Goal: Transaction & Acquisition: Obtain resource

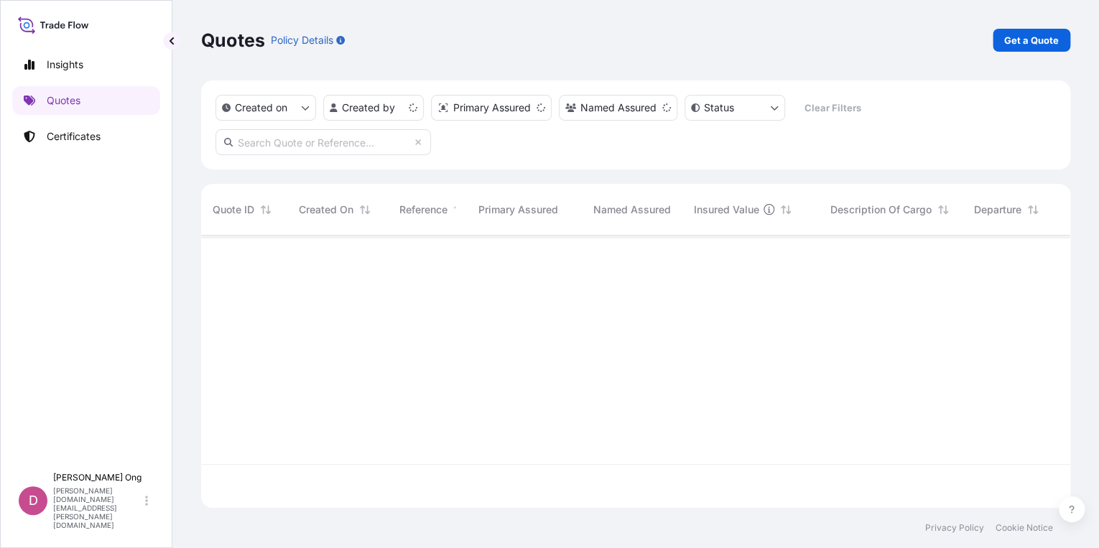
scroll to position [272, 860]
click at [1020, 37] on p "Get a Quote" at bounding box center [1031, 40] width 55 height 14
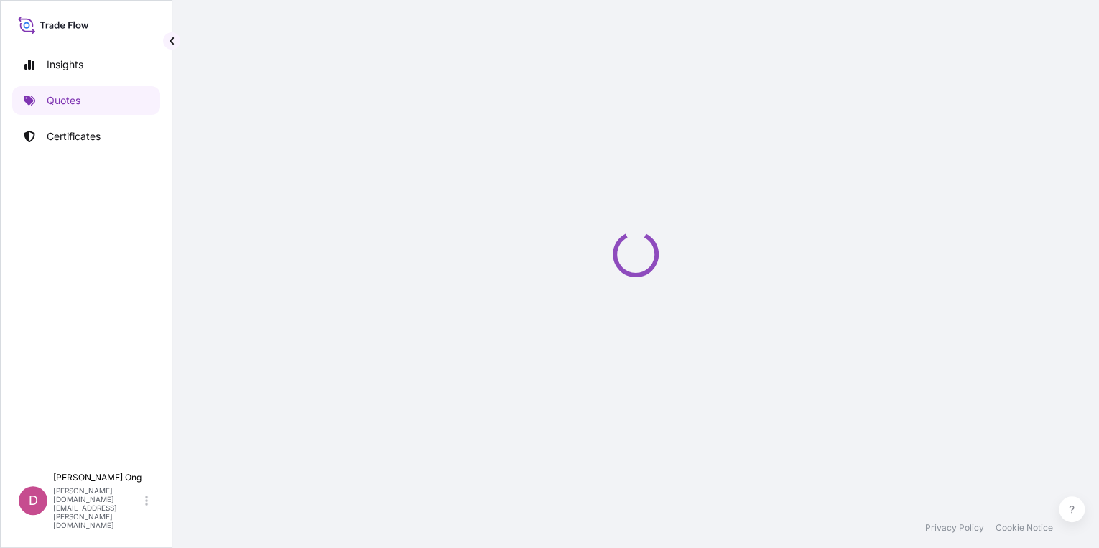
select select "Sea"
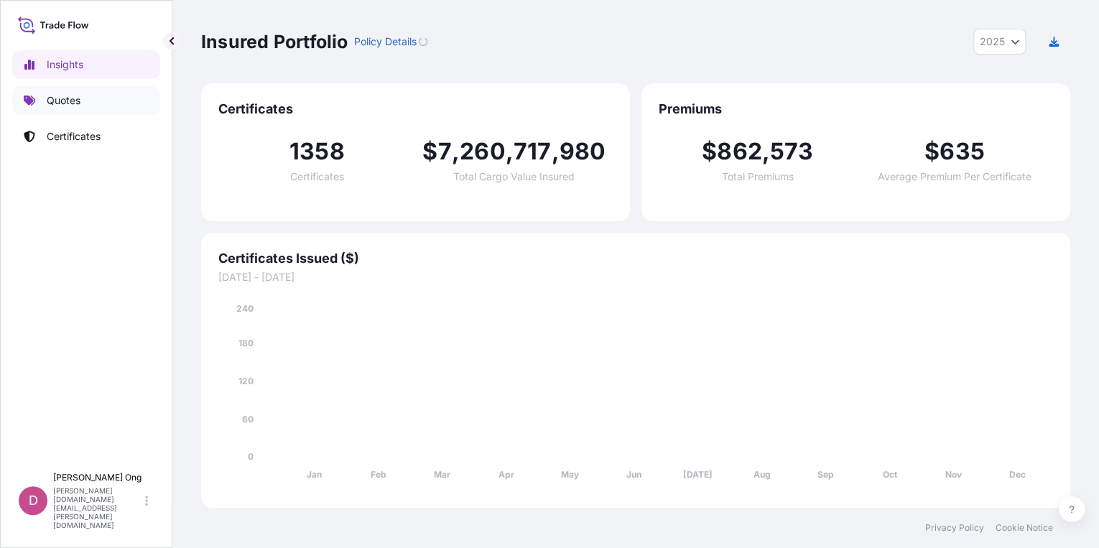
click at [95, 103] on link "Quotes" at bounding box center [86, 100] width 148 height 29
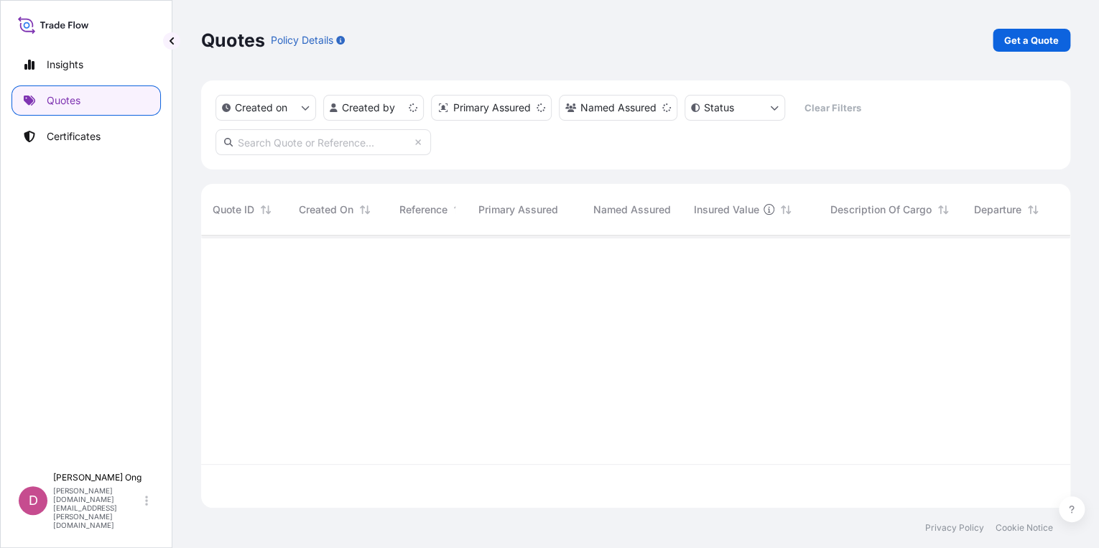
scroll to position [272, 860]
click at [1032, 29] on link "Get a Quote" at bounding box center [1032, 40] width 78 height 23
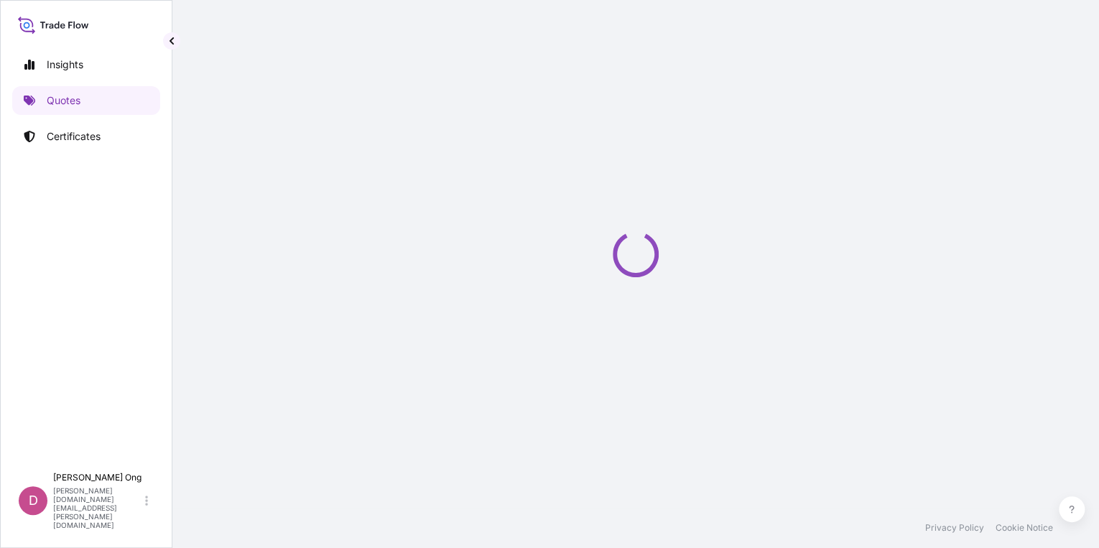
select select "Sea"
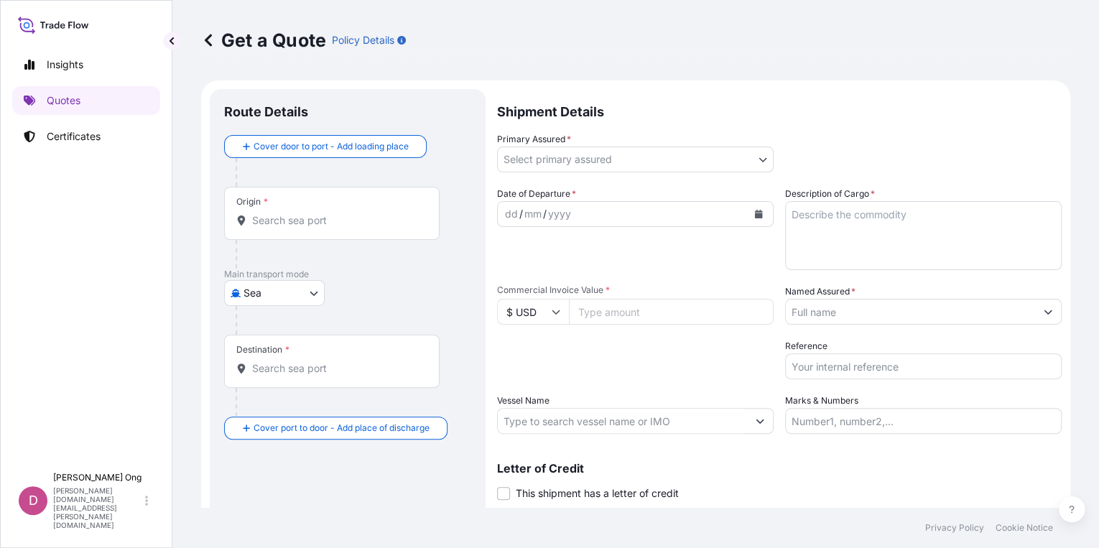
click at [756, 156] on body "Insights Quotes Certificates D Darren Ong darren.ong@ixmetals.com Get a Quote P…" at bounding box center [549, 274] width 1099 height 548
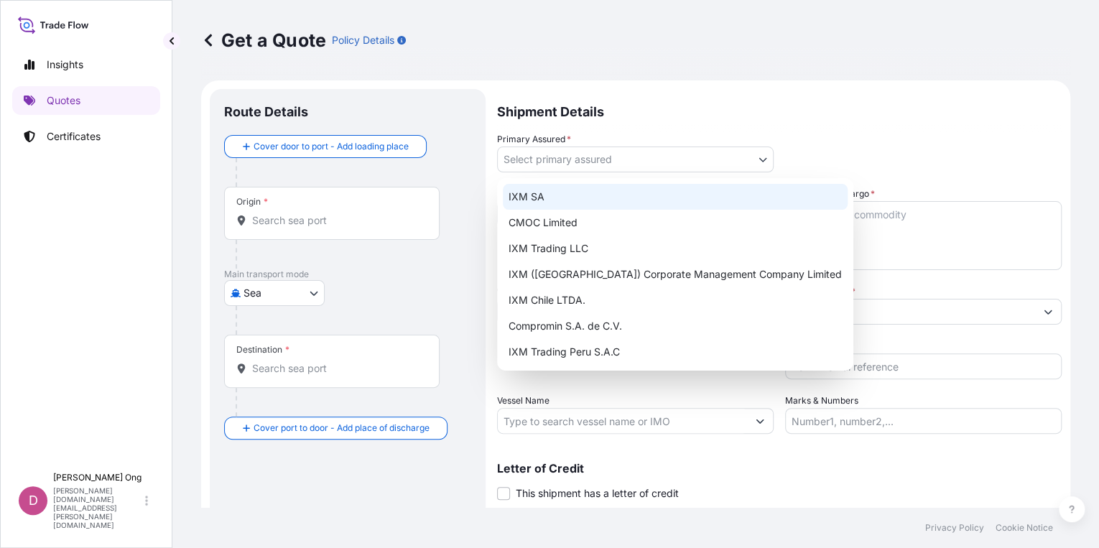
click at [621, 198] on div "IXM SA" at bounding box center [675, 197] width 345 height 26
select select "31846"
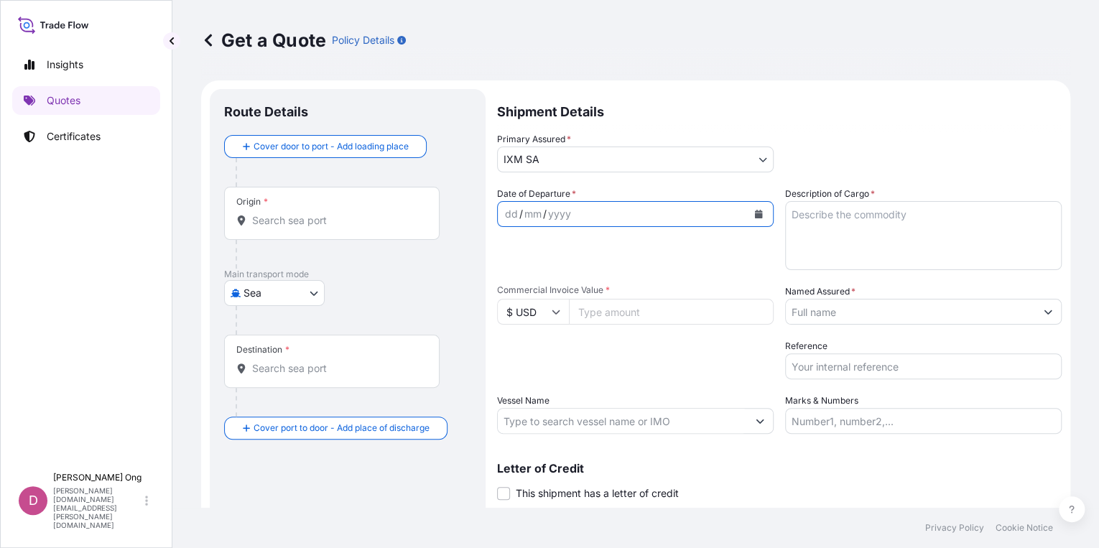
click at [759, 212] on button "Calendar" at bounding box center [758, 214] width 23 height 23
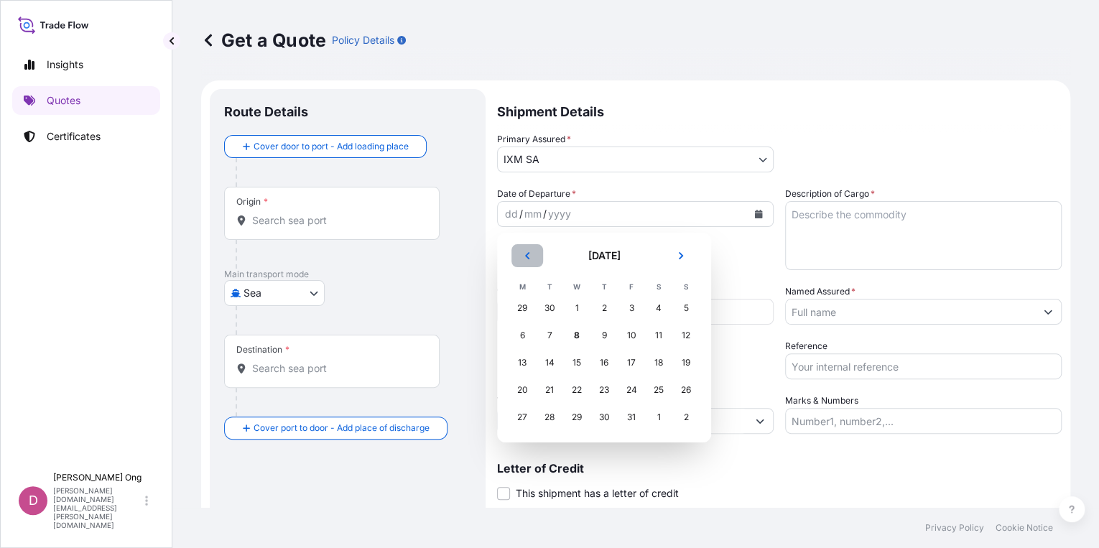
click at [526, 261] on button "Previous" at bounding box center [527, 255] width 32 height 23
click at [581, 336] on div "10" at bounding box center [577, 336] width 26 height 26
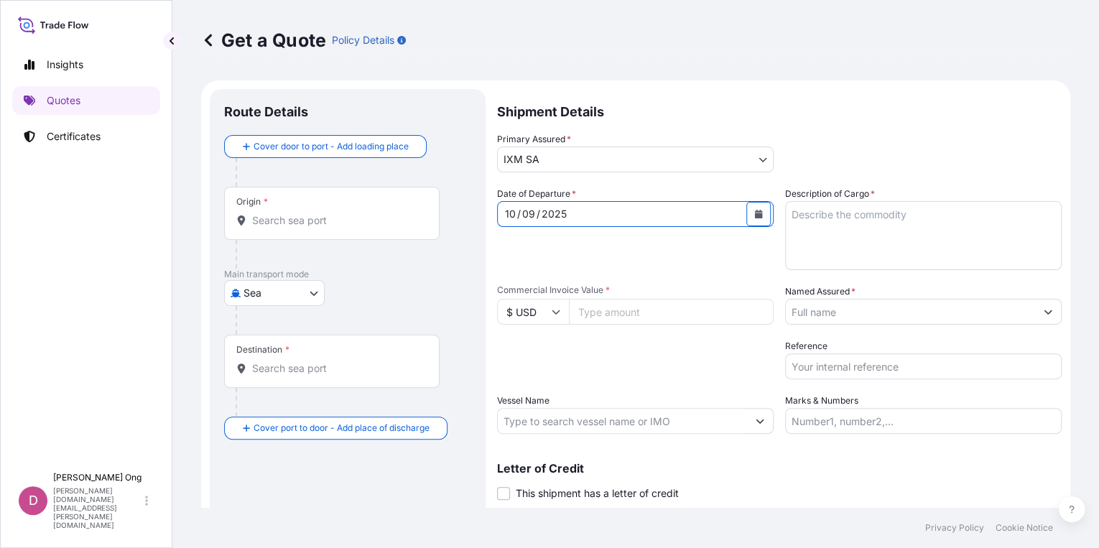
click at [594, 314] on input "Commercial Invoice Value *" at bounding box center [671, 312] width 205 height 26
paste input "1096080.98"
type input "1096080.98"
click at [850, 243] on textarea "Description of Cargo *" at bounding box center [923, 235] width 277 height 69
click at [506, 496] on span at bounding box center [503, 493] width 13 height 13
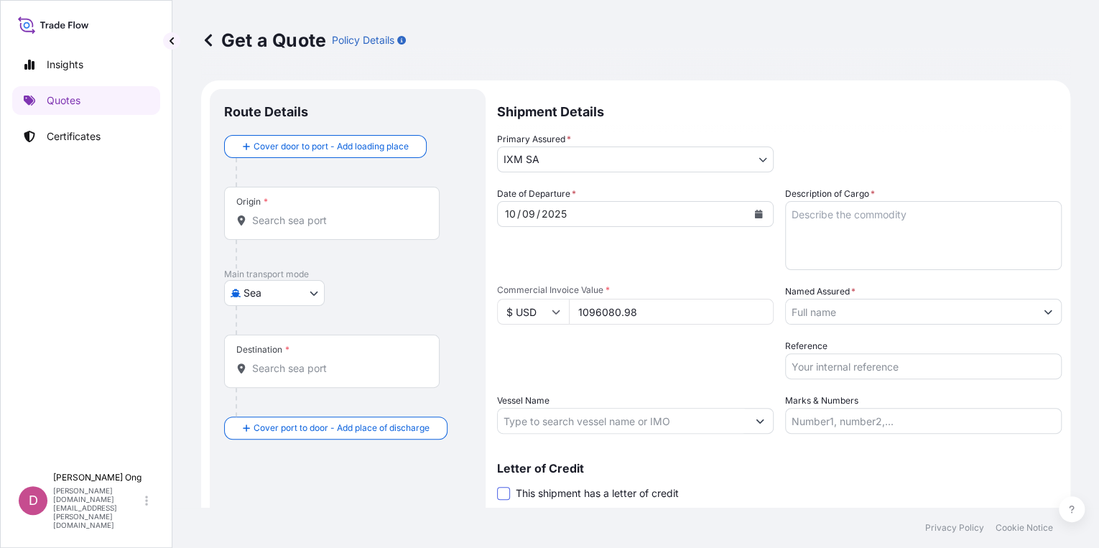
click at [497, 486] on input "This shipment has a letter of credit" at bounding box center [497, 486] width 0 height 0
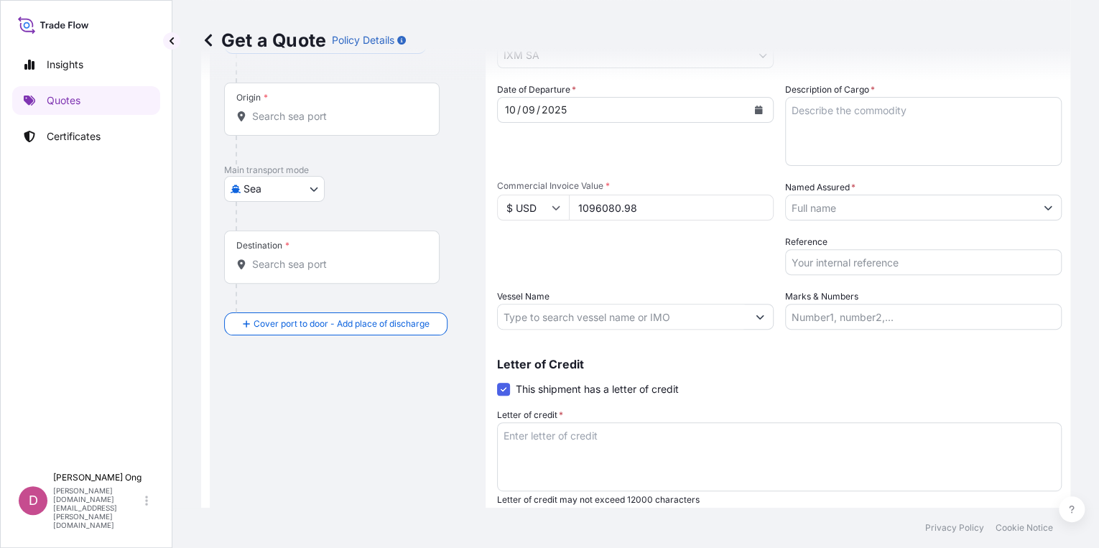
scroll to position [115, 0]
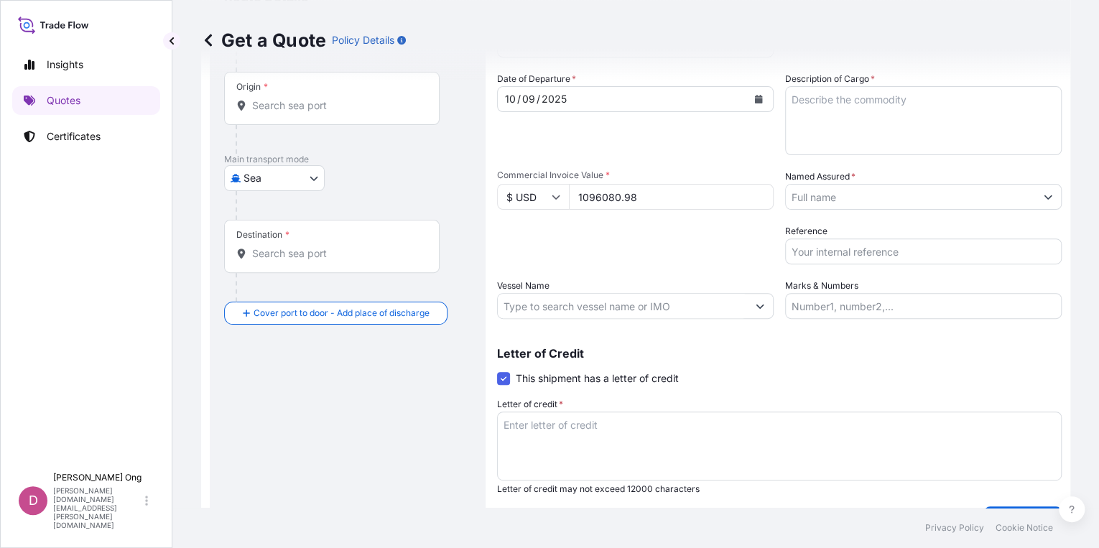
click at [645, 426] on textarea "Letter of credit *" at bounding box center [779, 446] width 565 height 69
paste textarea "FOR 110% OF THE GOODS VALUE, COVERING WAR RISKS, S.R.C.C AND ALL RISKS IN ACCOR…"
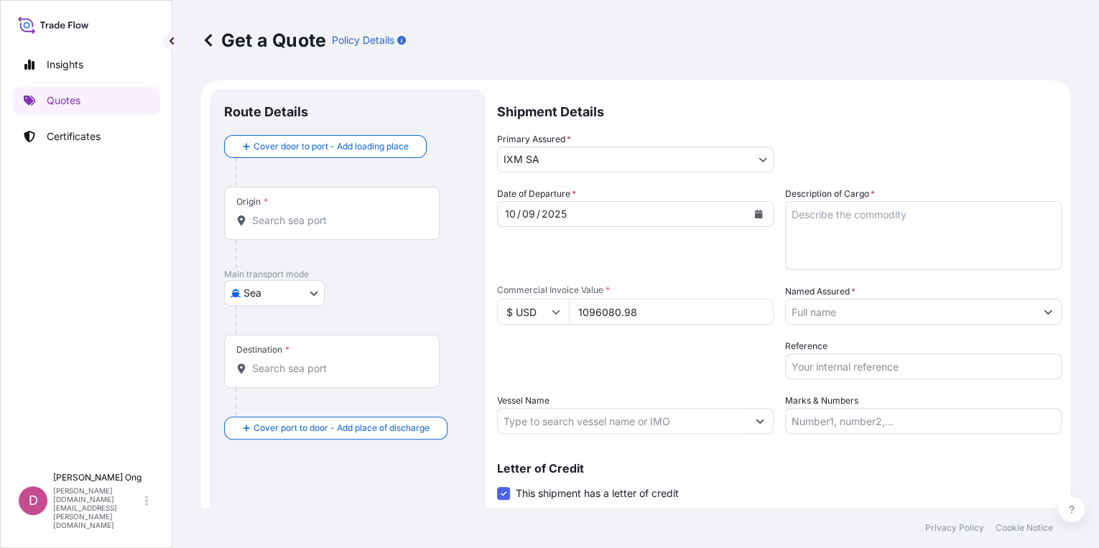
scroll to position [149, 0]
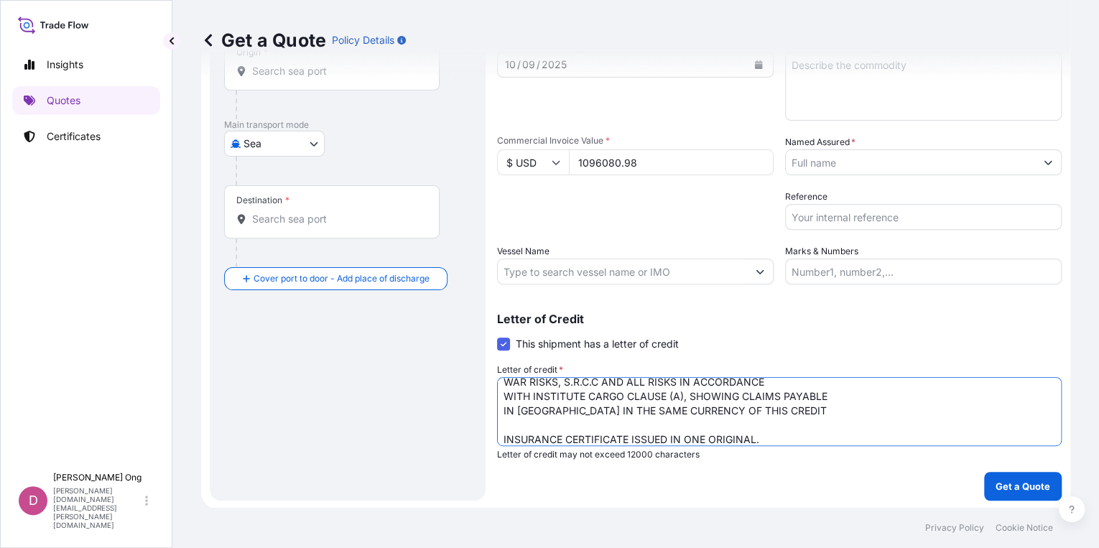
click at [830, 399] on textarea "FOR 110% OF THE GOODS VALUE, COVERING WAR RISKS, S.R.C.C AND ALL RISKS IN ACCOR…" at bounding box center [779, 411] width 565 height 69
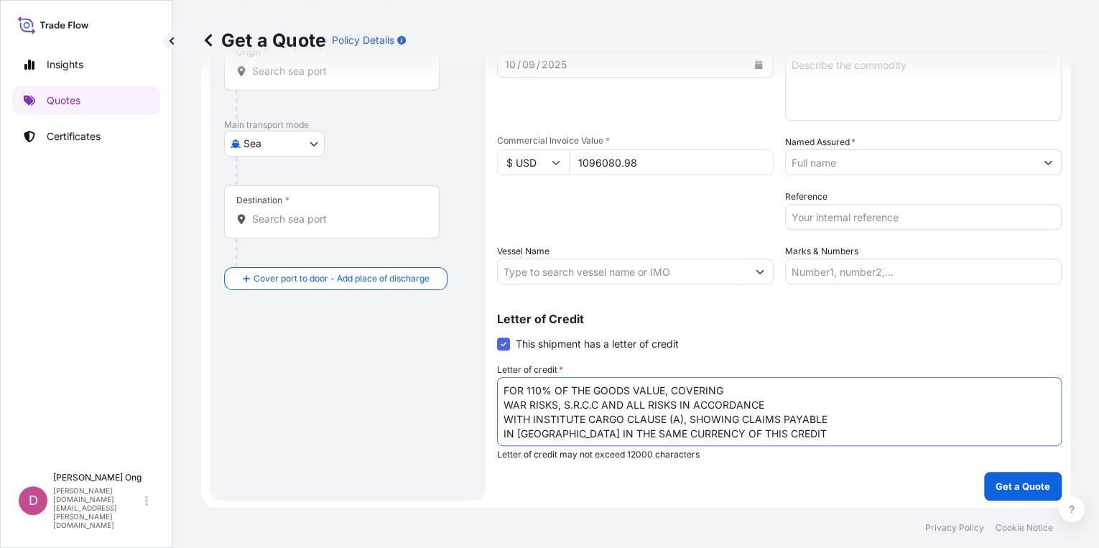
scroll to position [92, 0]
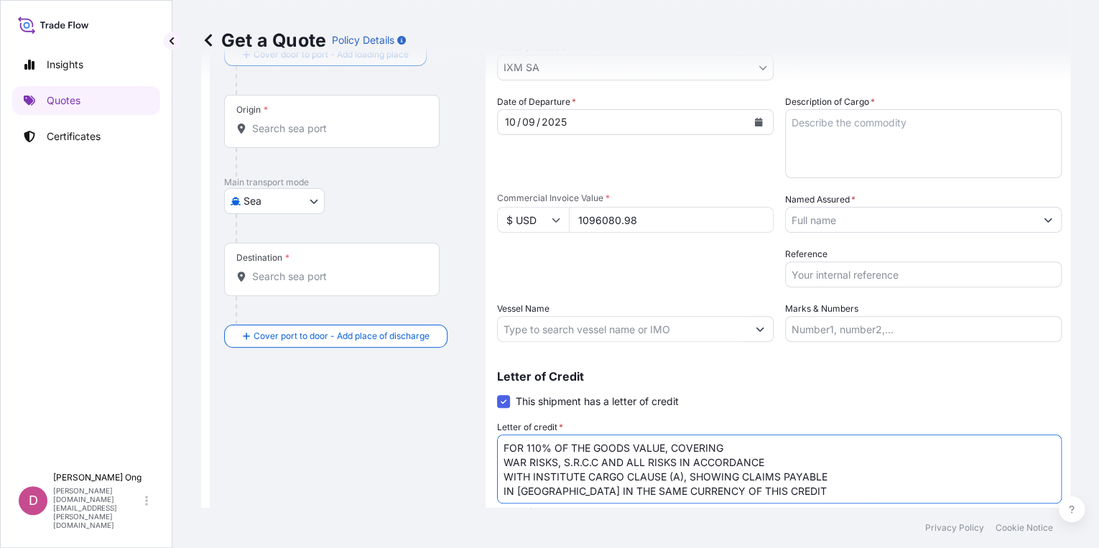
click at [757, 443] on textarea "FOR 110% OF THE GOODS VALUE, COVERING WAR RISKS, S.R.C.C AND ALL RISKS IN ACCOR…" at bounding box center [779, 469] width 565 height 69
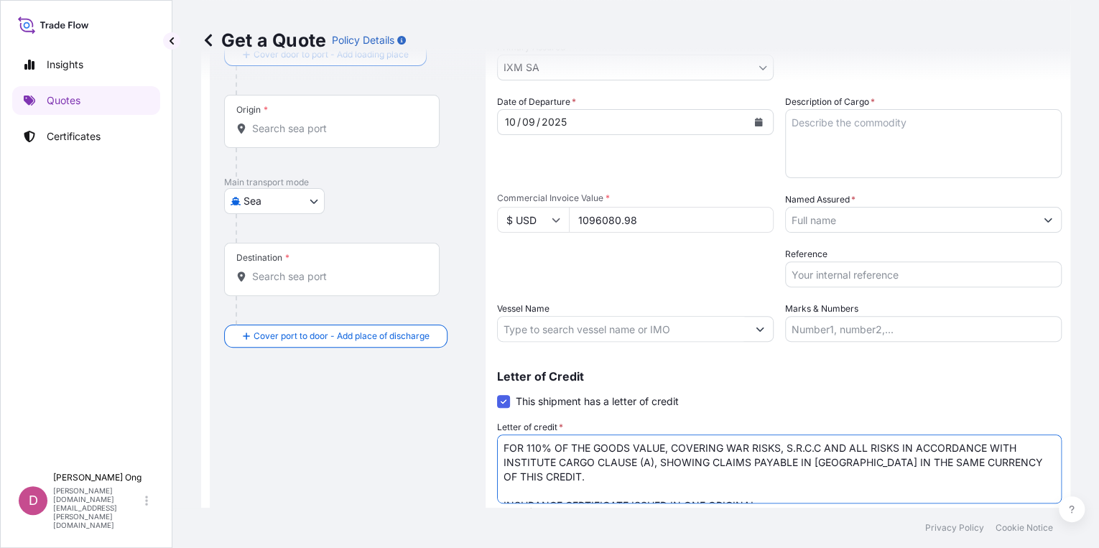
type textarea "FOR 110% OF THE GOODS VALUE, COVERING WAR RISKS, S.R.C.C AND ALL RISKS IN ACCOR…"
click at [713, 333] on input "Vessel Name" at bounding box center [622, 329] width 249 height 26
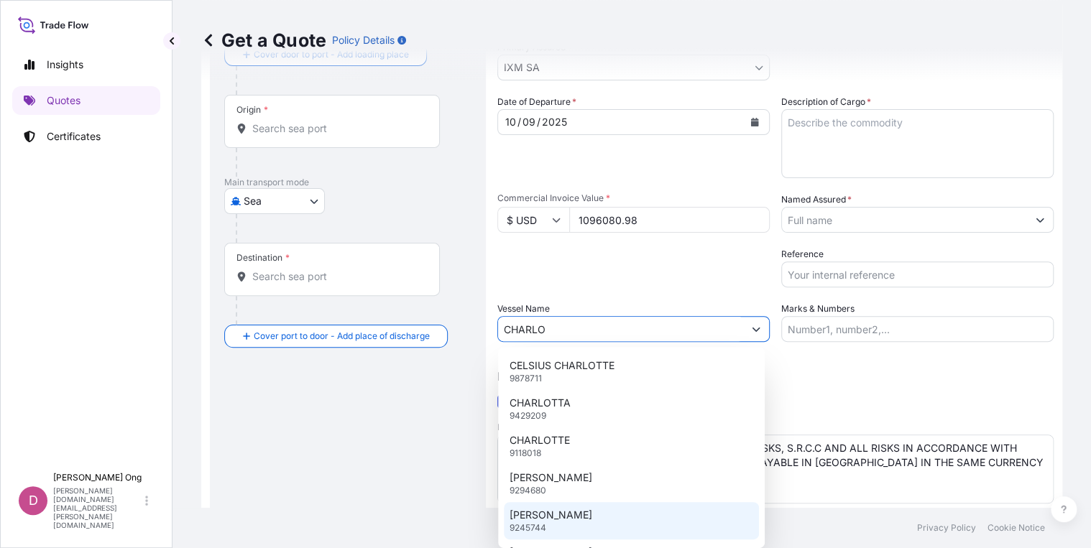
click at [620, 514] on div "CHARLOTTE MAERSK 9245744" at bounding box center [631, 520] width 255 height 37
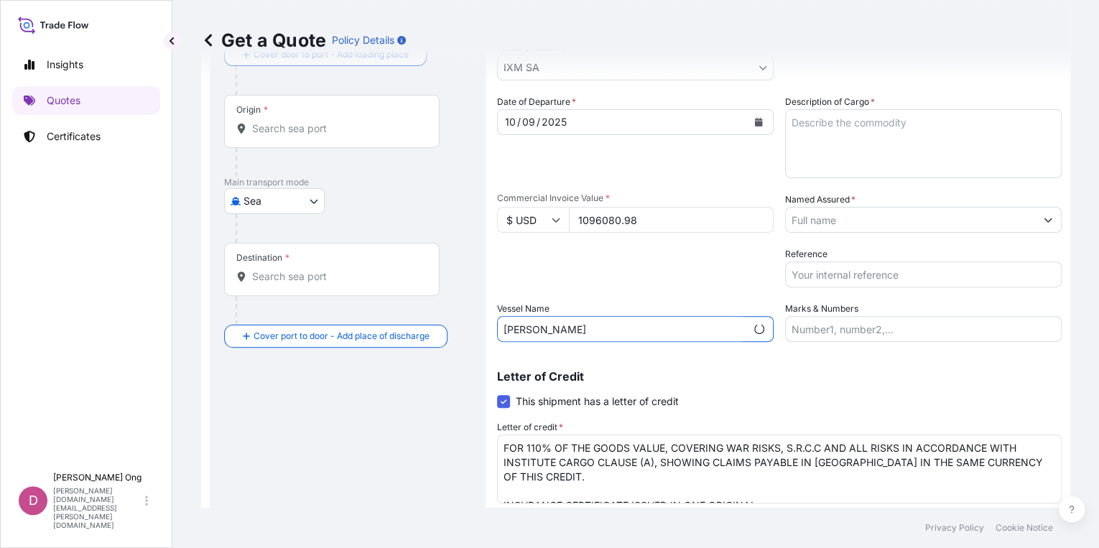
type input "CHARLOTTE MAERSK"
click at [951, 216] on input "Named Assured *" at bounding box center [910, 220] width 249 height 26
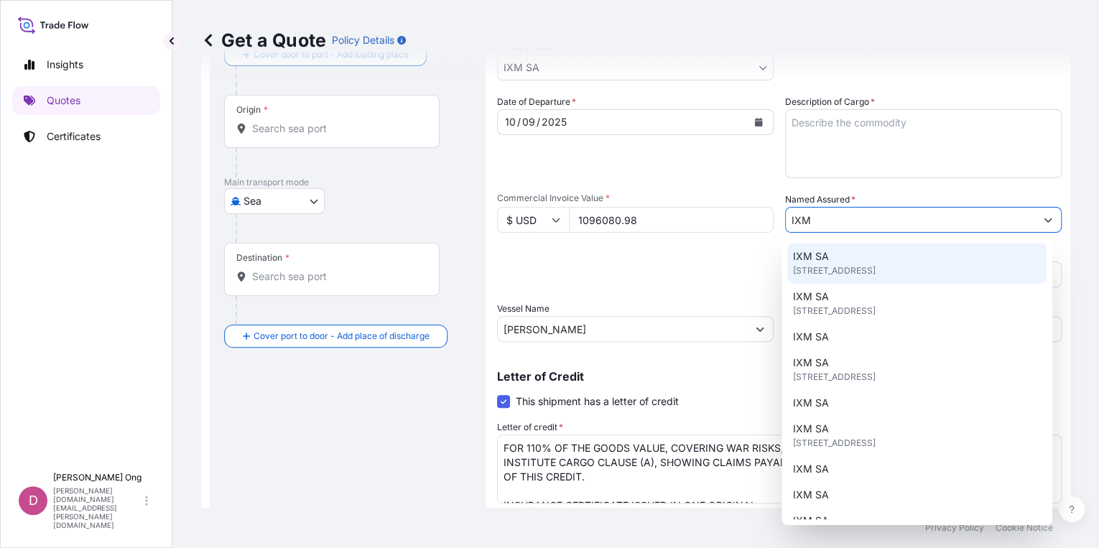
click at [851, 269] on span "Rue de Lausanne 15, 1201, Genève, Switzerland" at bounding box center [834, 271] width 83 height 14
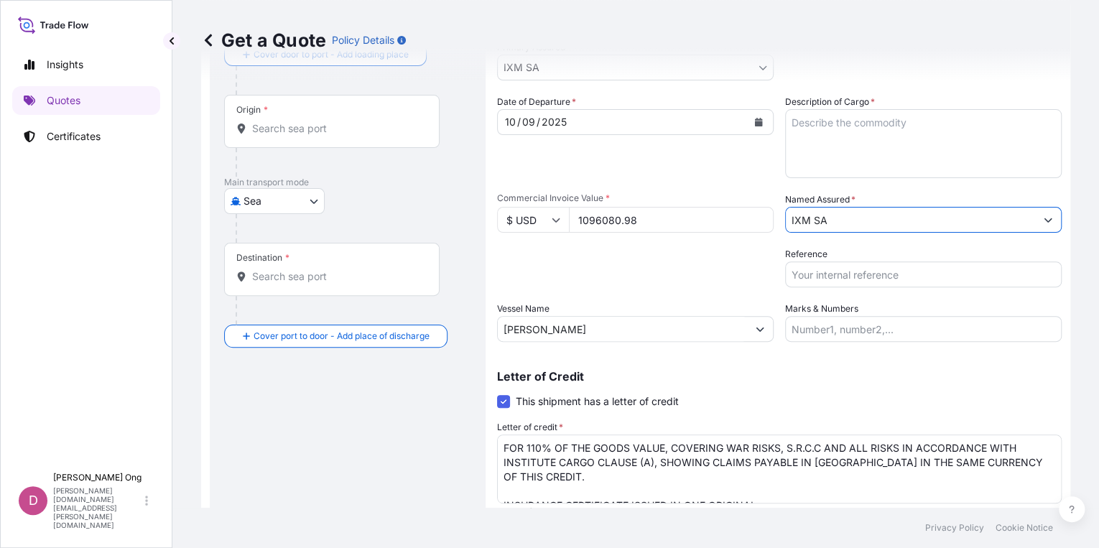
type input "IXM SA"
click at [853, 149] on textarea "Description of Cargo *" at bounding box center [923, 143] width 277 height 69
paste textarea "COPPER CATHODES"
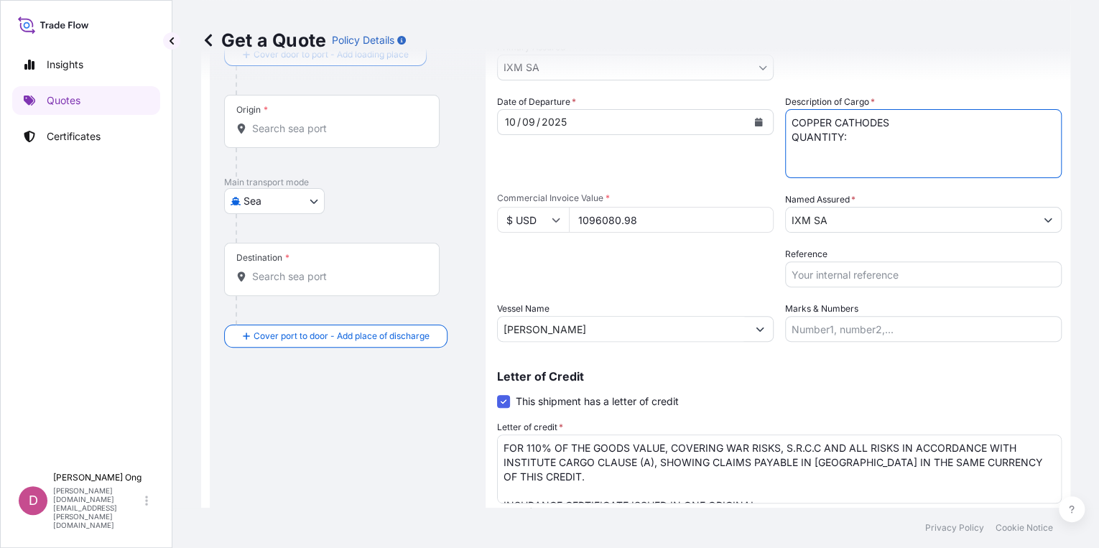
paste textarea "100.521"
type textarea "COPPER CATHODES QUANTITY: 100.521 MT ASSURED BY IXM S.A."
click at [839, 328] on input "Marks & Numbers" at bounding box center [923, 329] width 277 height 26
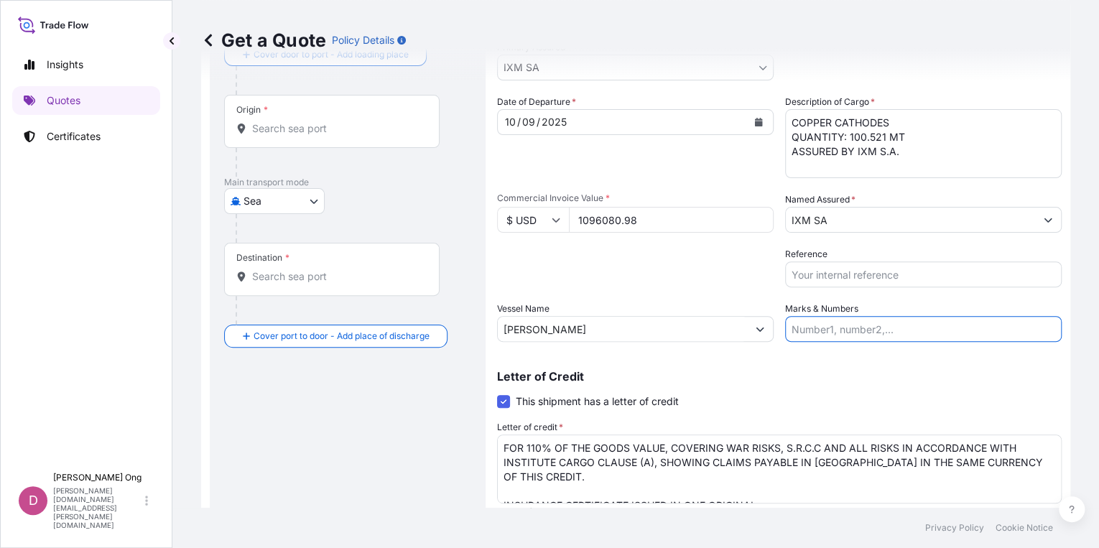
paste input "CM.16010"
type input "BL NO.: 258593151 / CM.16010"
click at [937, 271] on input "Reference" at bounding box center [923, 274] width 277 height 26
paste input "BL NO.: 258593151 / CM.16010"
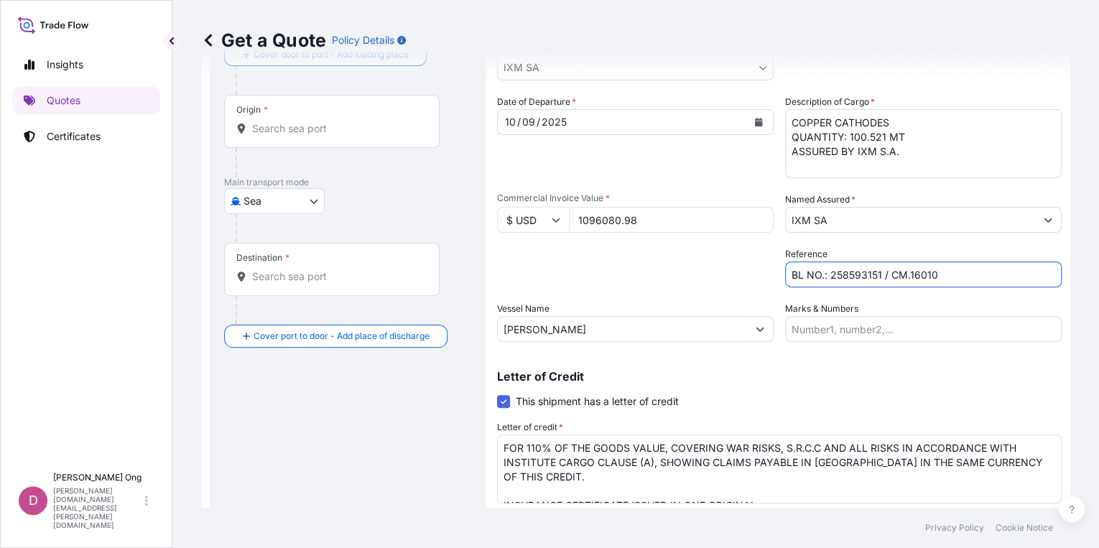
type input "BL NO.: 258593151 / CM.16010"
click at [834, 389] on div "Letter of Credit This shipment has a letter of credit Letter of credit * FOR 11…" at bounding box center [779, 444] width 565 height 147
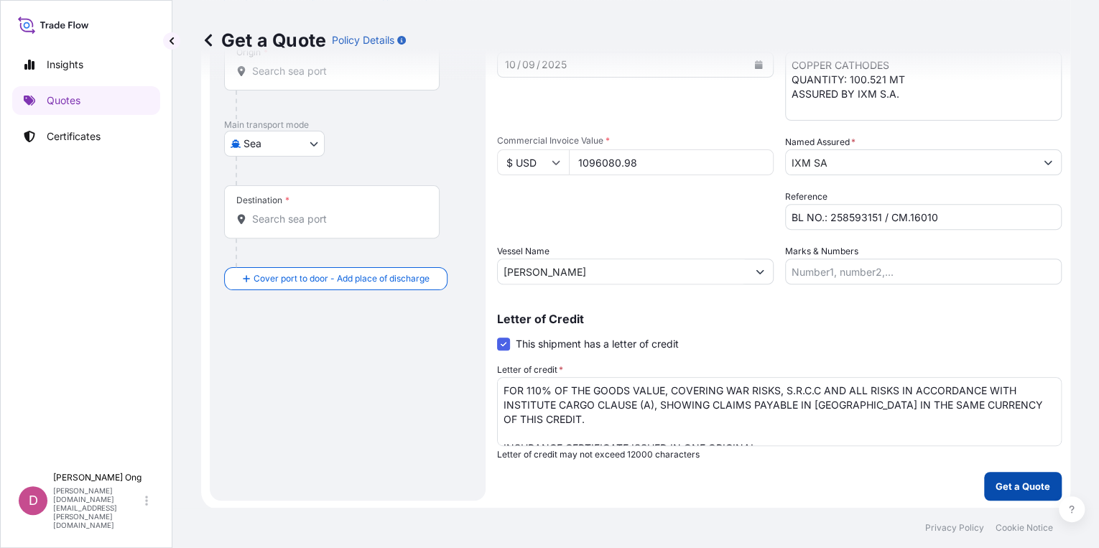
click at [996, 491] on p "Get a Quote" at bounding box center [1023, 486] width 55 height 14
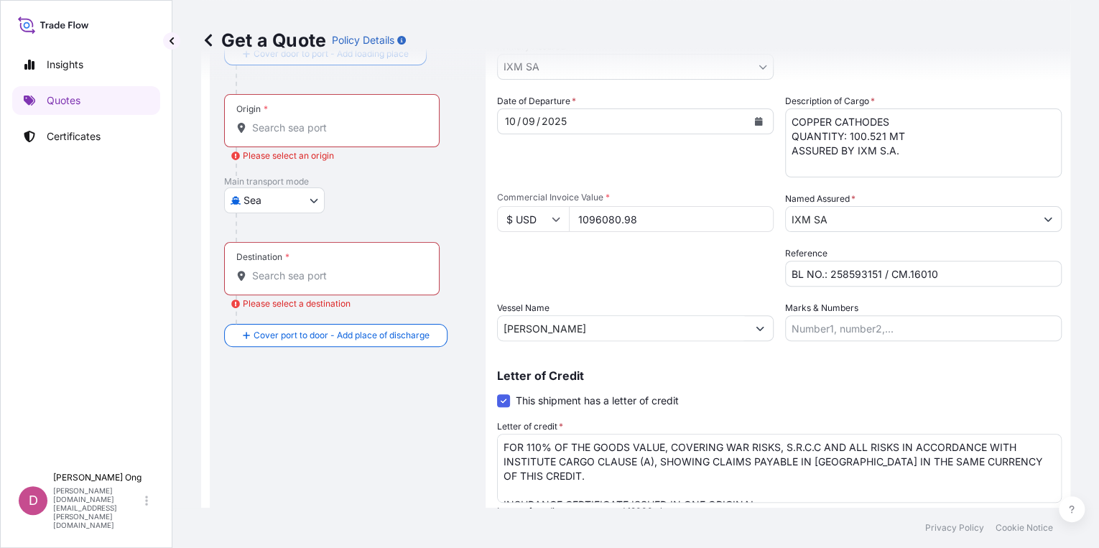
scroll to position [92, 0]
click at [346, 131] on input "Origin * Please select an origin" at bounding box center [337, 128] width 170 height 14
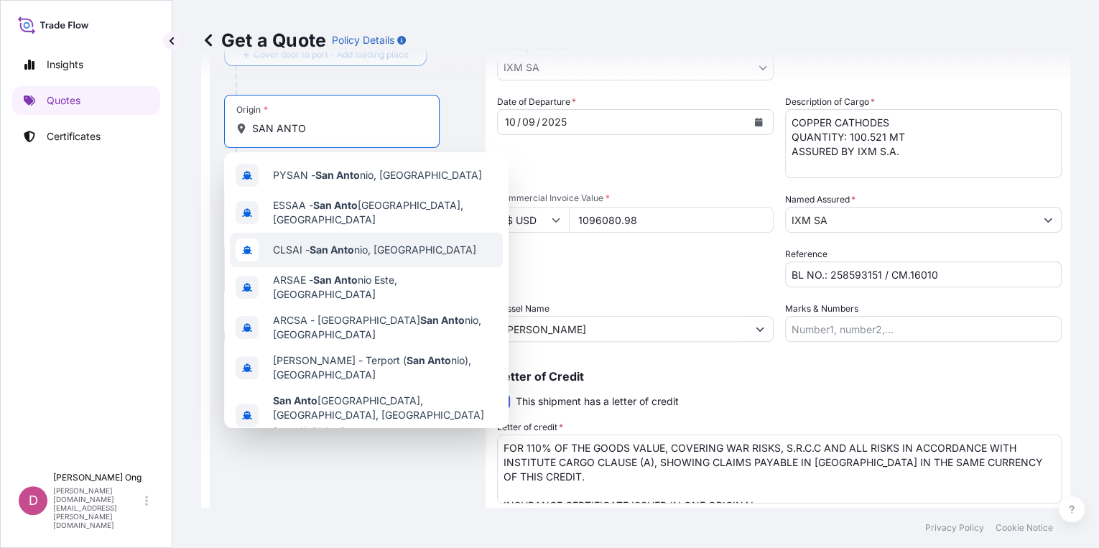
click at [356, 247] on span "CLSAI - San Anto nio, Chile" at bounding box center [374, 250] width 203 height 14
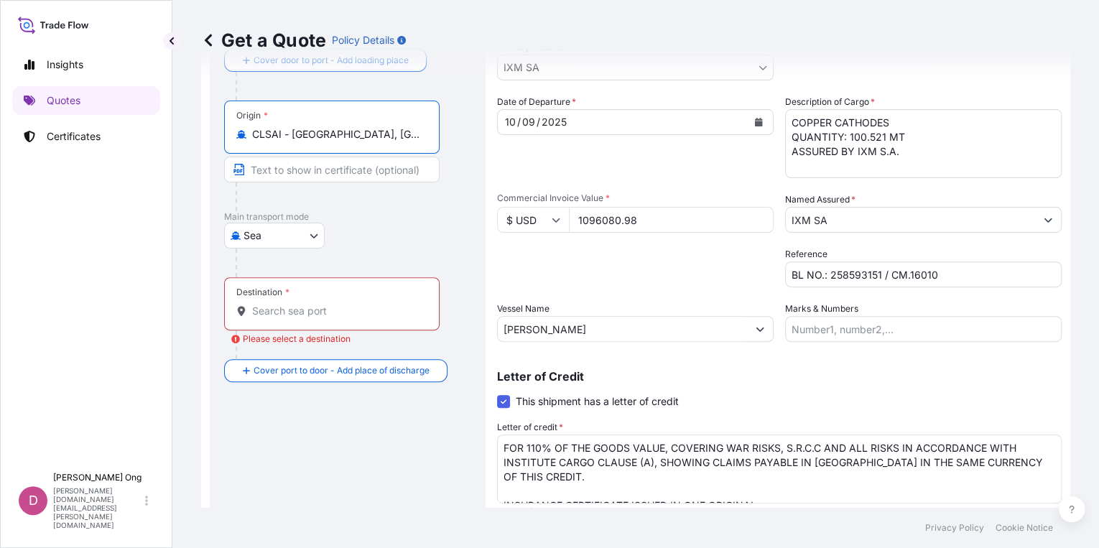
type input "CLSAI - San Antonio, Chile"
click at [336, 175] on input "Text to appear on certificate" at bounding box center [332, 170] width 216 height 26
type input "SAN ANTONI"
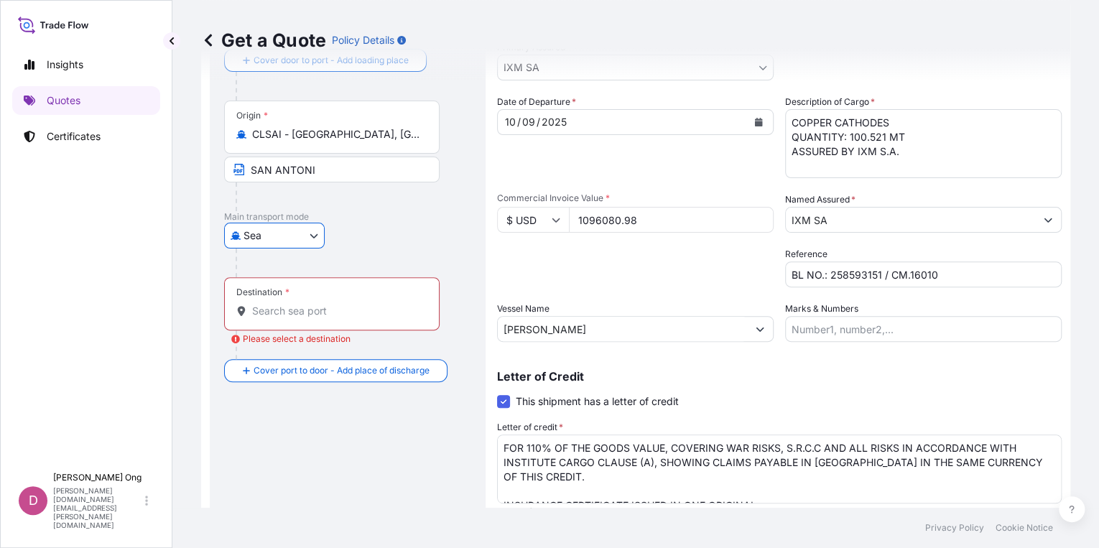
click at [336, 175] on input "SAN ANTONI" at bounding box center [332, 170] width 216 height 26
type input "SAN ANTONIO, CHILE"
click at [322, 310] on input "Destination * Please select a destination" at bounding box center [337, 311] width 170 height 14
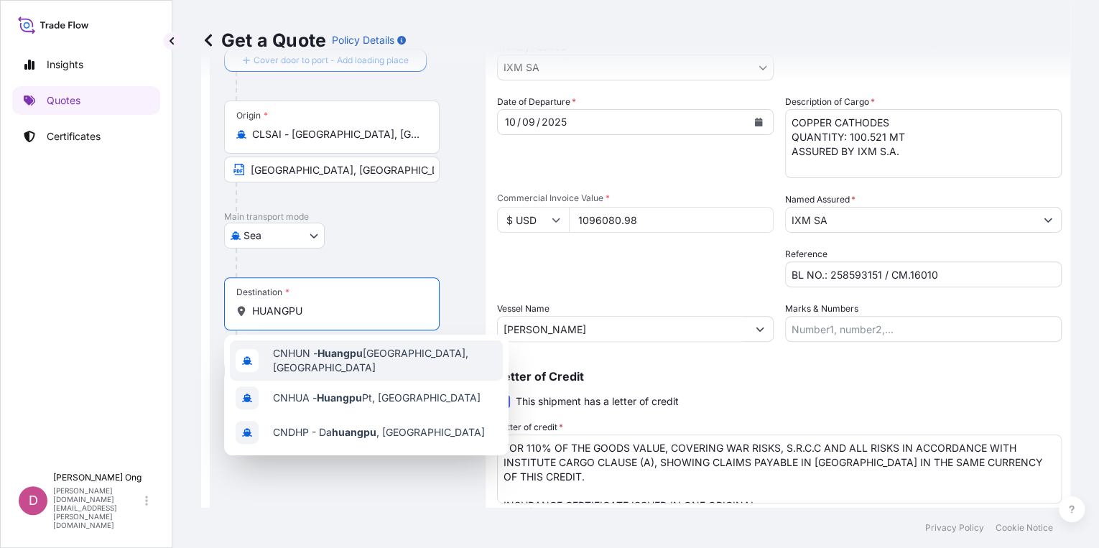
click at [369, 366] on div "CNHUN - Huangpu New Port, China" at bounding box center [366, 361] width 273 height 40
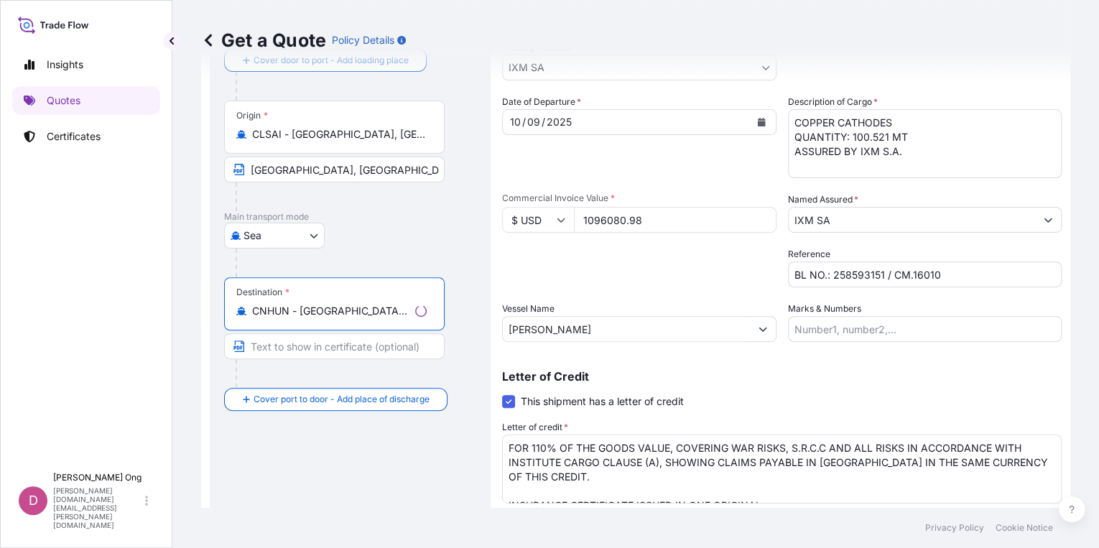
type input "CNHUN - Huangpu New Port, China"
click at [353, 374] on div at bounding box center [340, 373] width 209 height 29
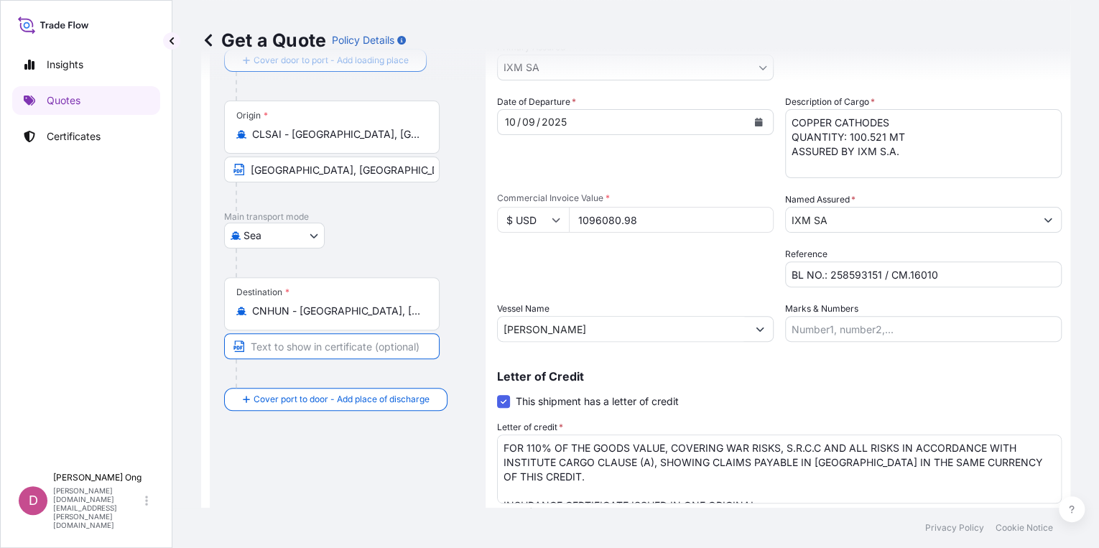
click at [364, 348] on input "Text to appear on certificate" at bounding box center [332, 346] width 216 height 26
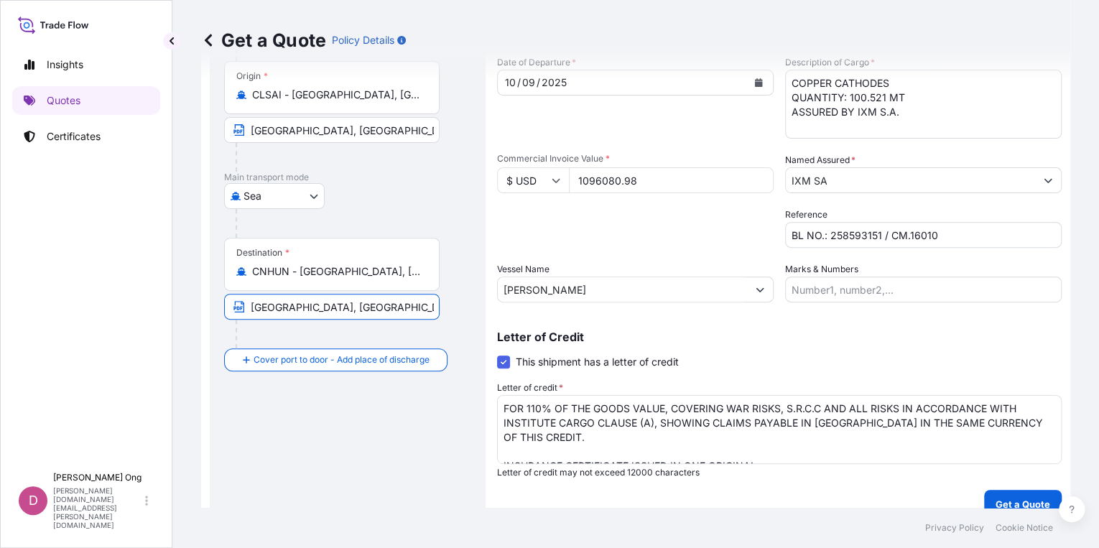
scroll to position [149, 0]
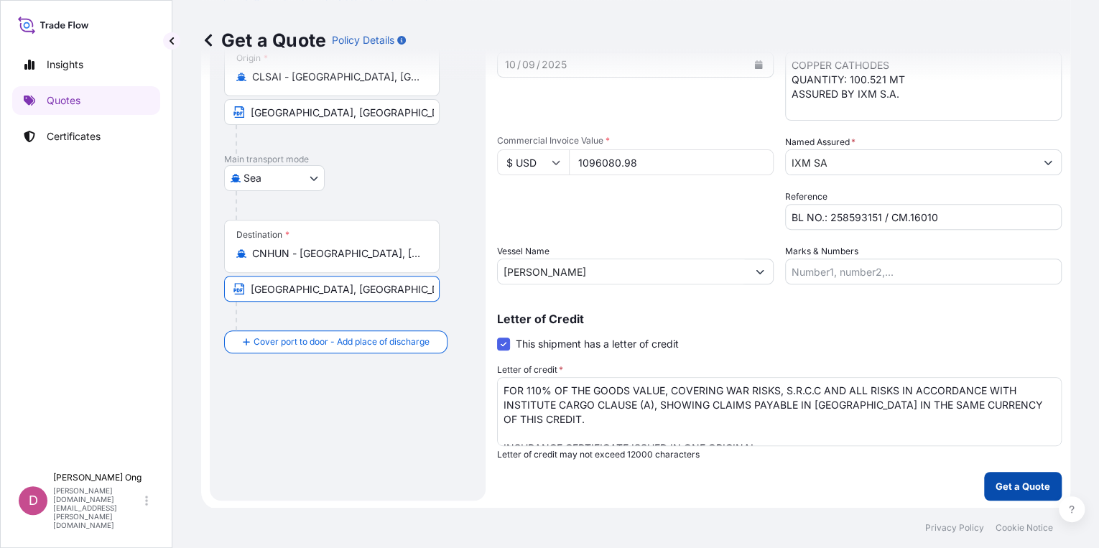
type input "HUANGPU, CHINA"
click at [986, 488] on button "Get a Quote" at bounding box center [1023, 486] width 78 height 29
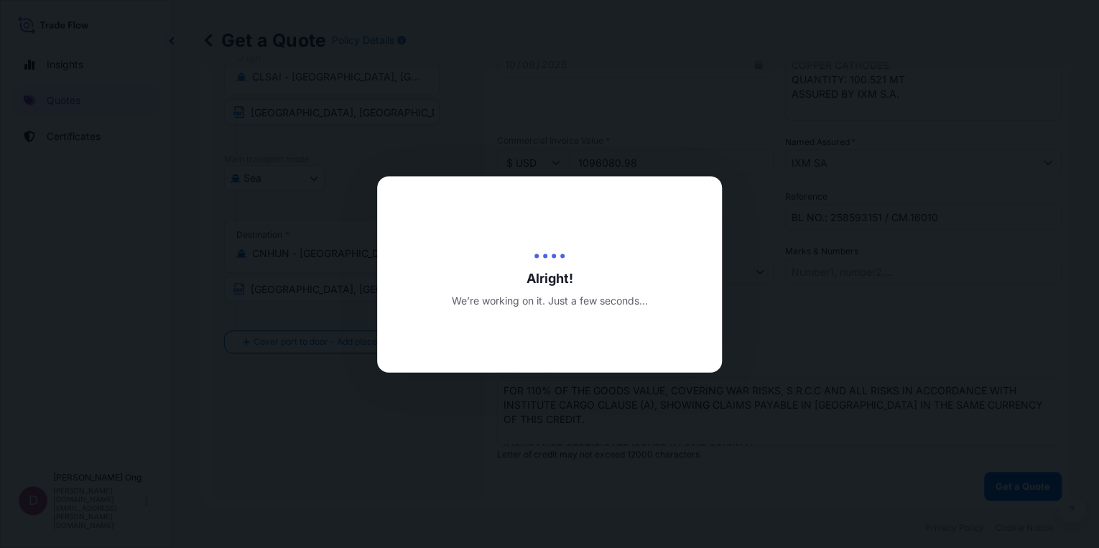
click at [920, 423] on div at bounding box center [549, 274] width 1099 height 548
select select "Sea"
select select "31846"
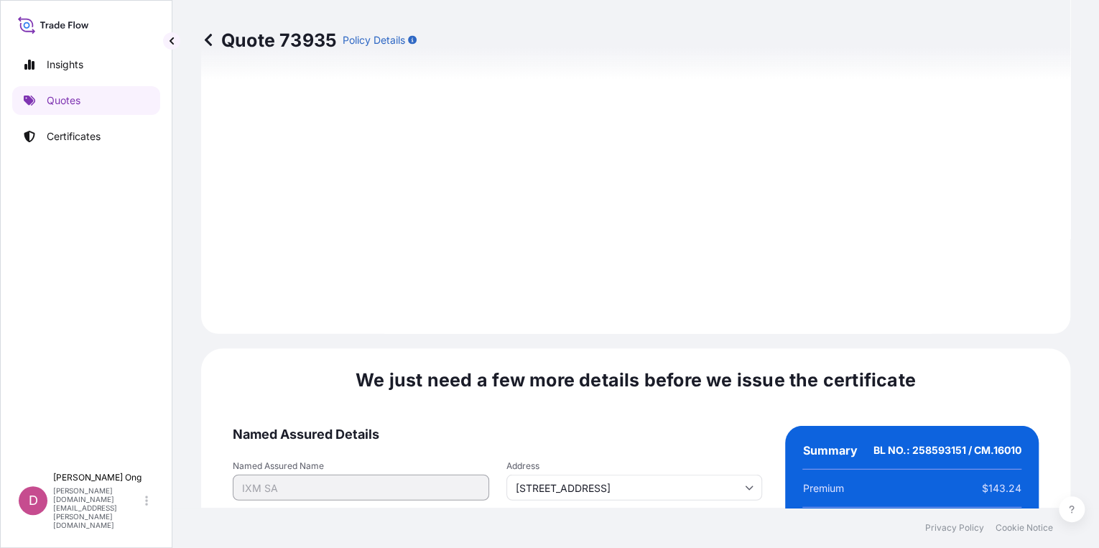
scroll to position [1830, 0]
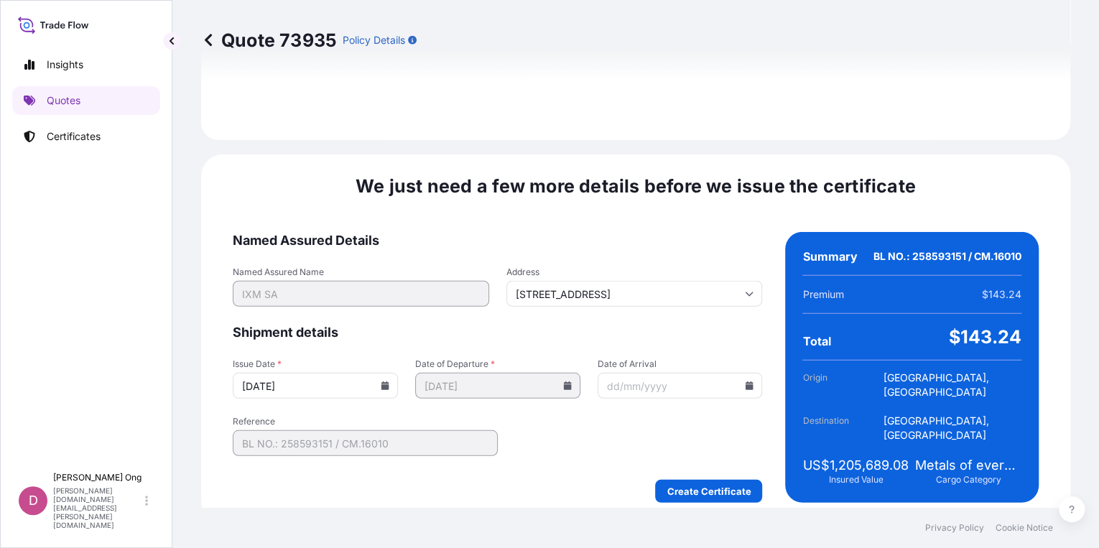
click at [387, 379] on input "08/10/2025" at bounding box center [315, 386] width 165 height 26
click at [381, 381] on icon at bounding box center [385, 385] width 8 height 9
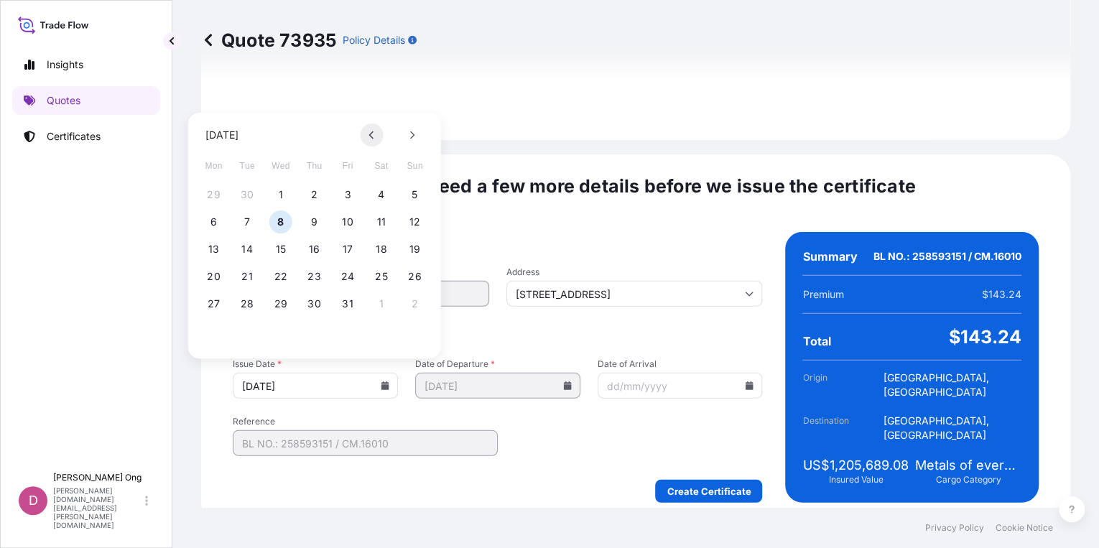
click at [365, 134] on button at bounding box center [372, 135] width 23 height 23
click at [282, 224] on button "10" at bounding box center [280, 221] width 23 height 23
type input "10/09/2025"
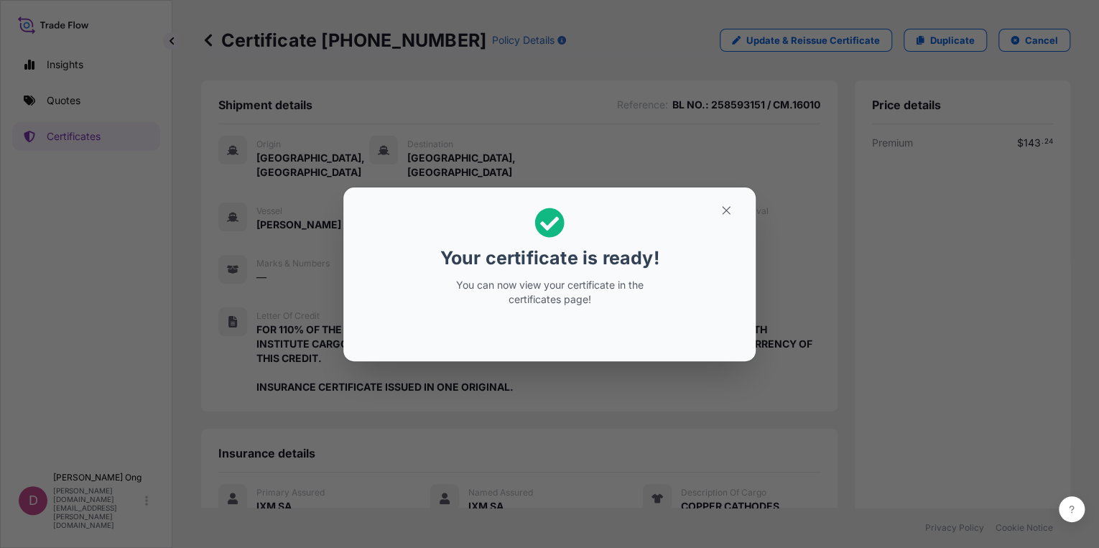
click at [727, 216] on icon "button" at bounding box center [726, 210] width 13 height 13
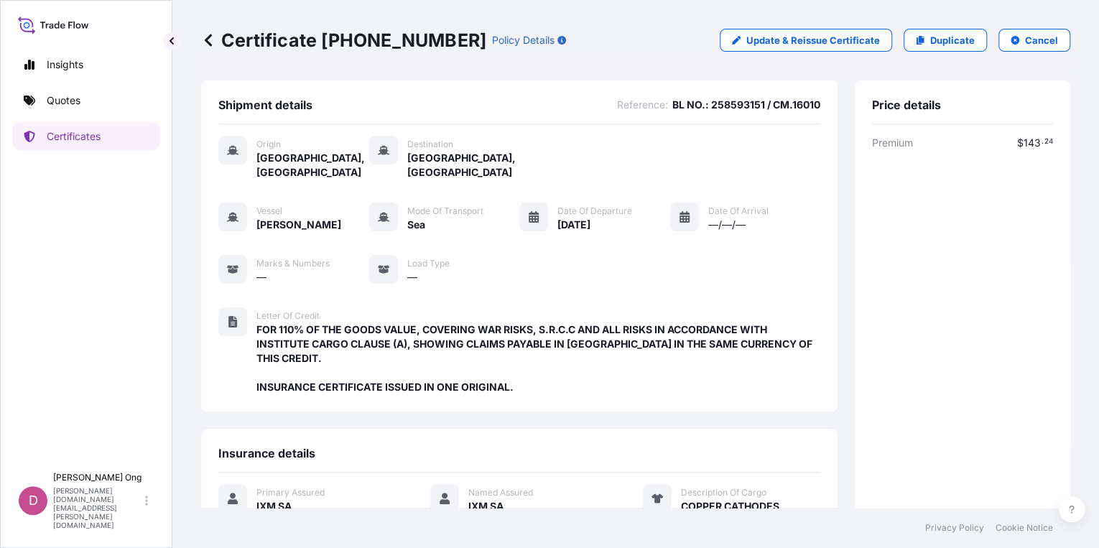
scroll to position [250, 0]
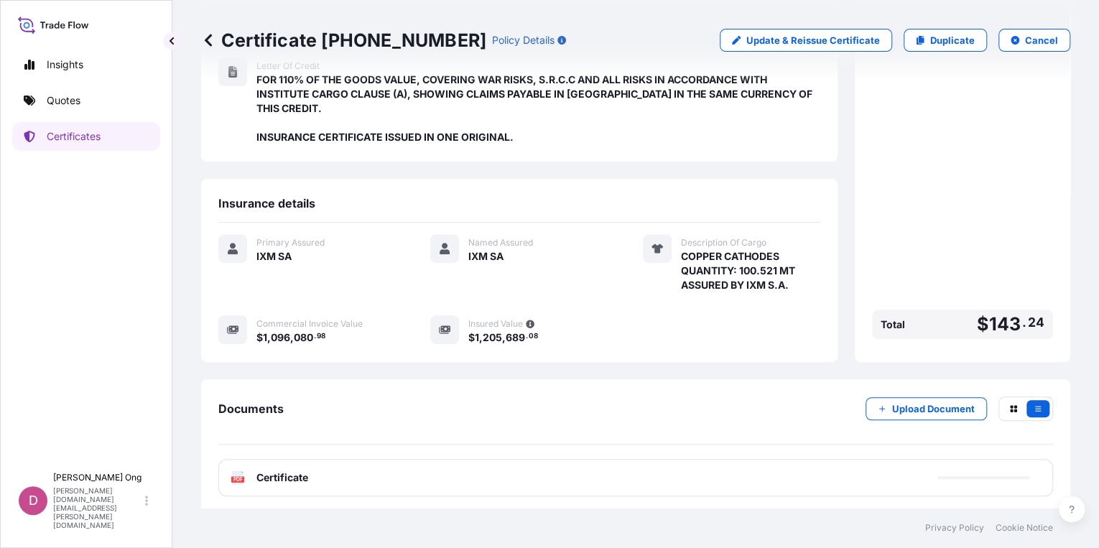
click at [529, 464] on div "PDF Certificate" at bounding box center [635, 477] width 835 height 37
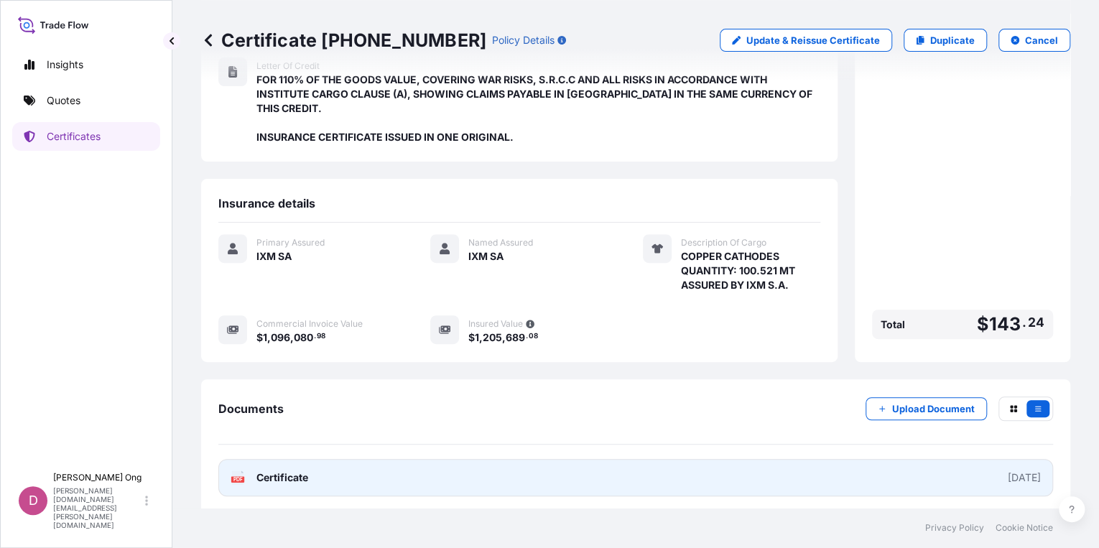
click at [391, 476] on link "PDF Certificate 2025-09-10" at bounding box center [635, 477] width 835 height 37
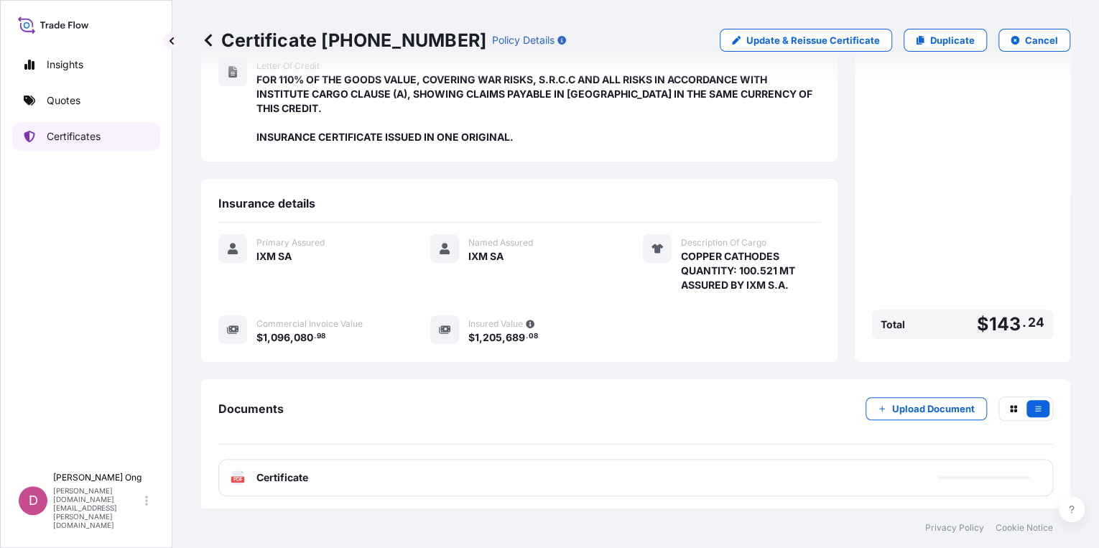
click at [44, 136] on link "Certificates" at bounding box center [86, 136] width 148 height 29
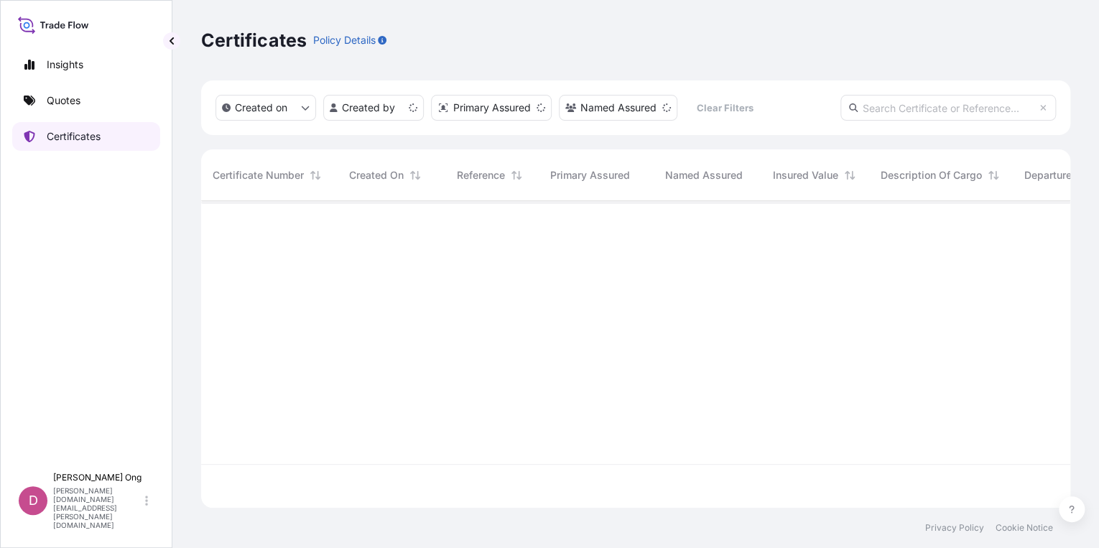
scroll to position [306, 860]
click at [920, 110] on input "text" at bounding box center [949, 108] width 216 height 26
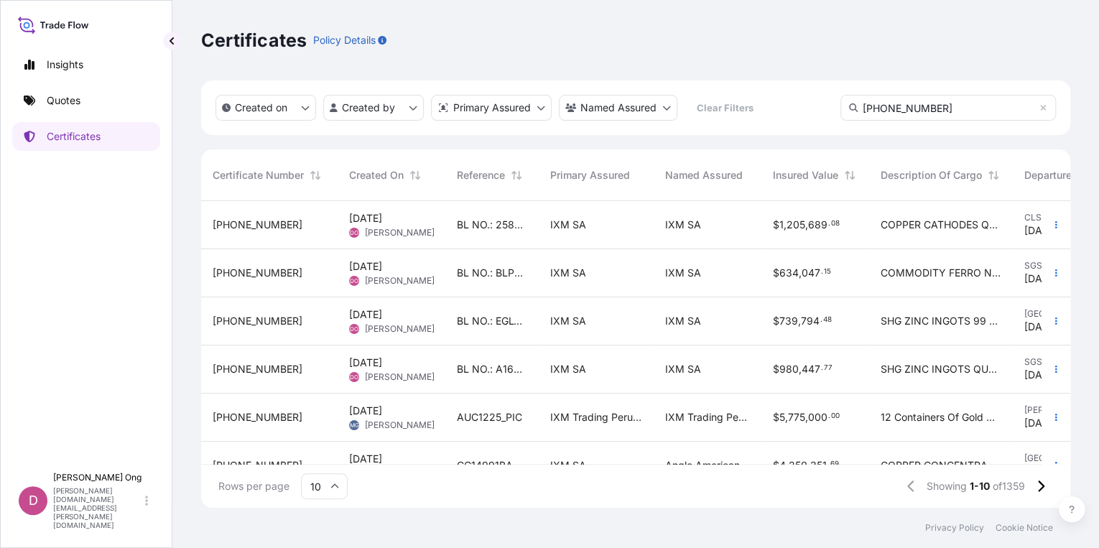
type input "31846-1346-1"
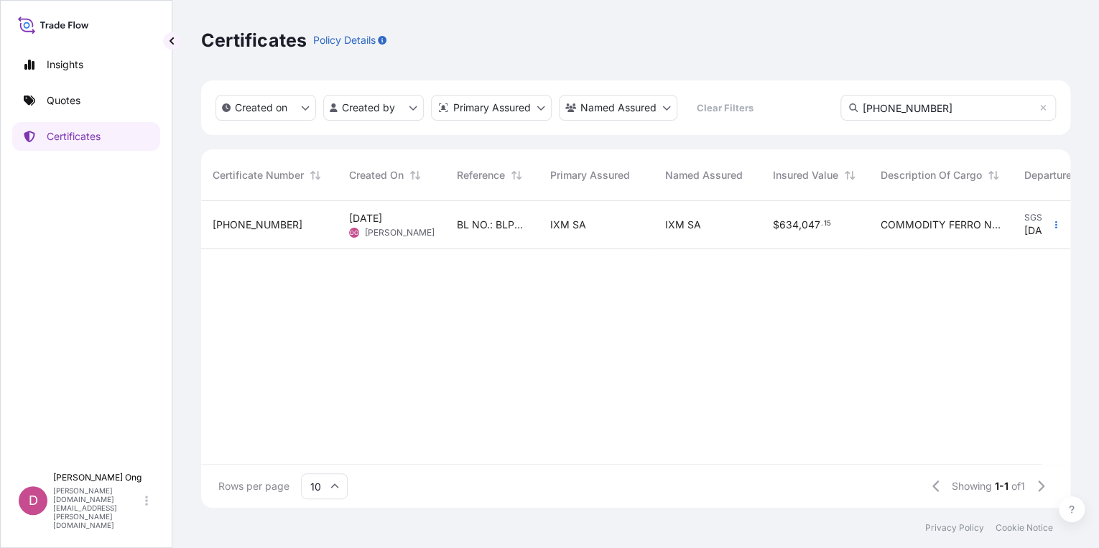
click at [658, 313] on div "31846-1346-1 8 Oct 2025 DO Darren Ong BL NO.: BLPLSIN2500952 / CHCC10-04874.07 …" at bounding box center [761, 332] width 1121 height 263
drag, startPoint x: 547, startPoint y: 424, endPoint x: 589, endPoint y: 371, distance: 68.0
click at [547, 424] on div "31846-1346-1 8 Oct 2025 DO Darren Ong BL NO.: BLPLSIN2500952 / CHCC10-04874.07 …" at bounding box center [761, 332] width 1121 height 263
click at [589, 371] on div "31846-1346-1 8 Oct 2025 DO Darren Ong BL NO.: BLPLSIN2500952 / CHCC10-04874.07 …" at bounding box center [761, 332] width 1121 height 263
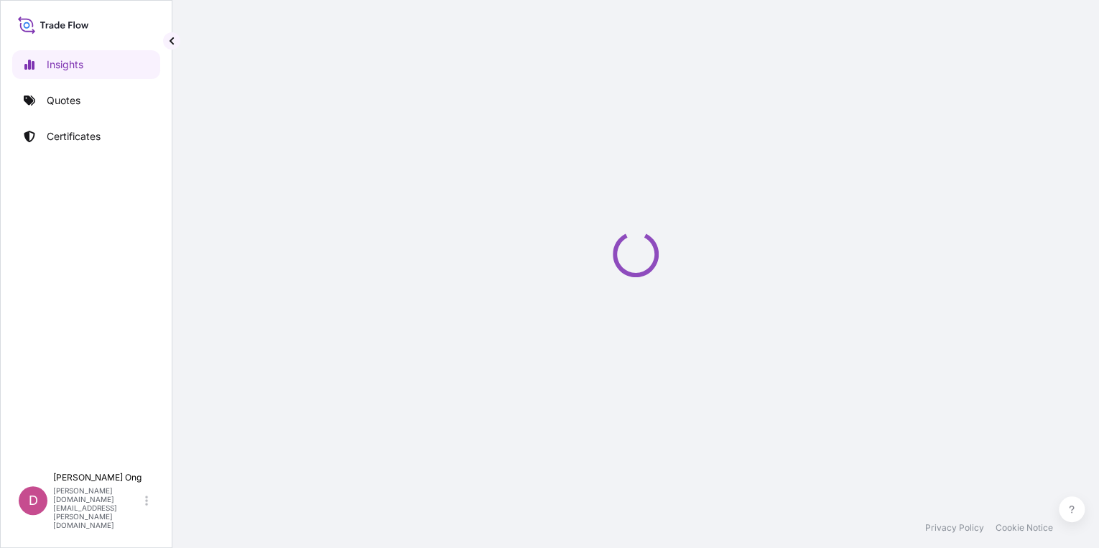
select select "2025"
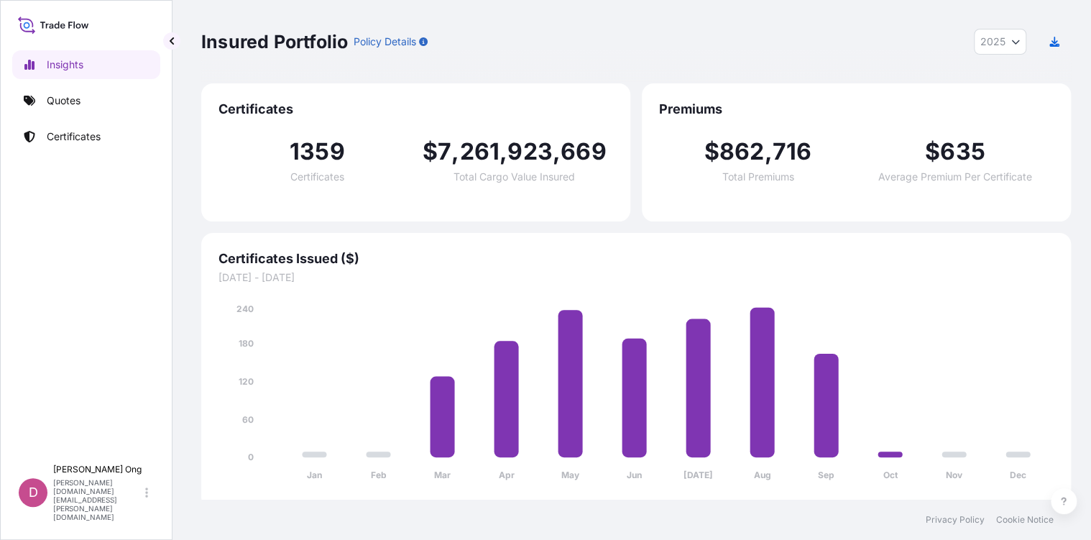
drag, startPoint x: 658, startPoint y: 238, endPoint x: 669, endPoint y: 232, distance: 12.2
click at [658, 236] on div "Certificates Issued ($) 01/01/2025 - 31/12/2025 Jan Feb Mar Apr May Jun Jul Aug…" at bounding box center [635, 370] width 869 height 275
